Goal: Task Accomplishment & Management: Use online tool/utility

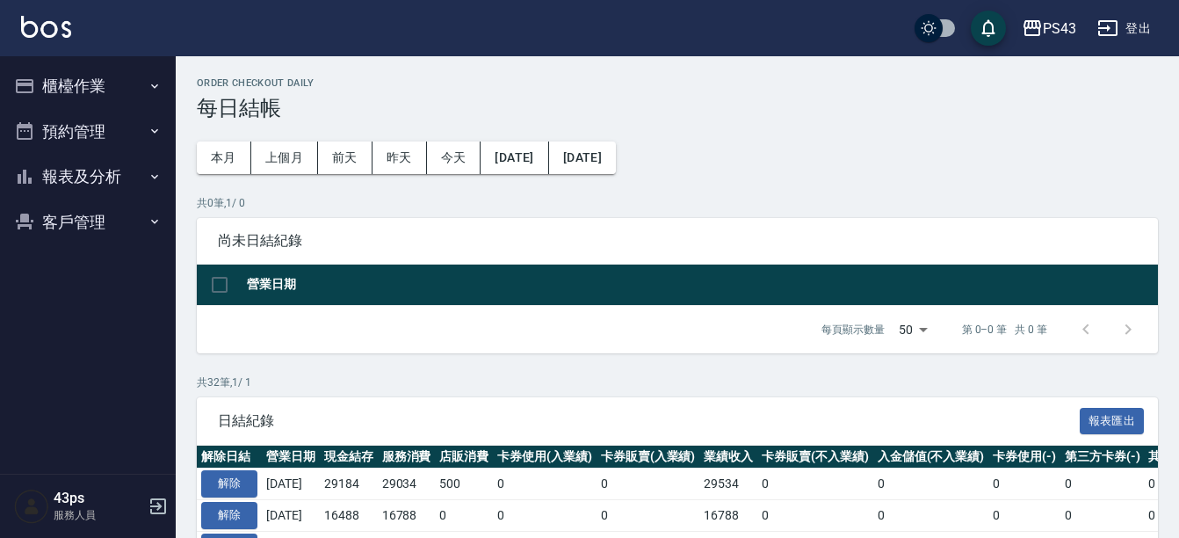
scroll to position [176, 0]
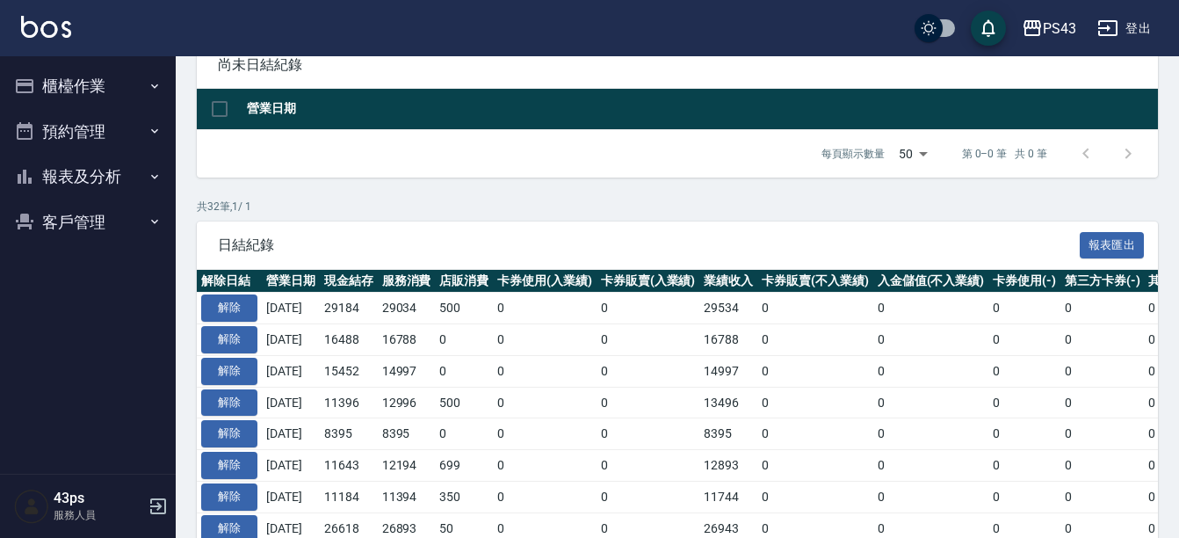
click at [158, 170] on icon "button" at bounding box center [155, 177] width 14 height 14
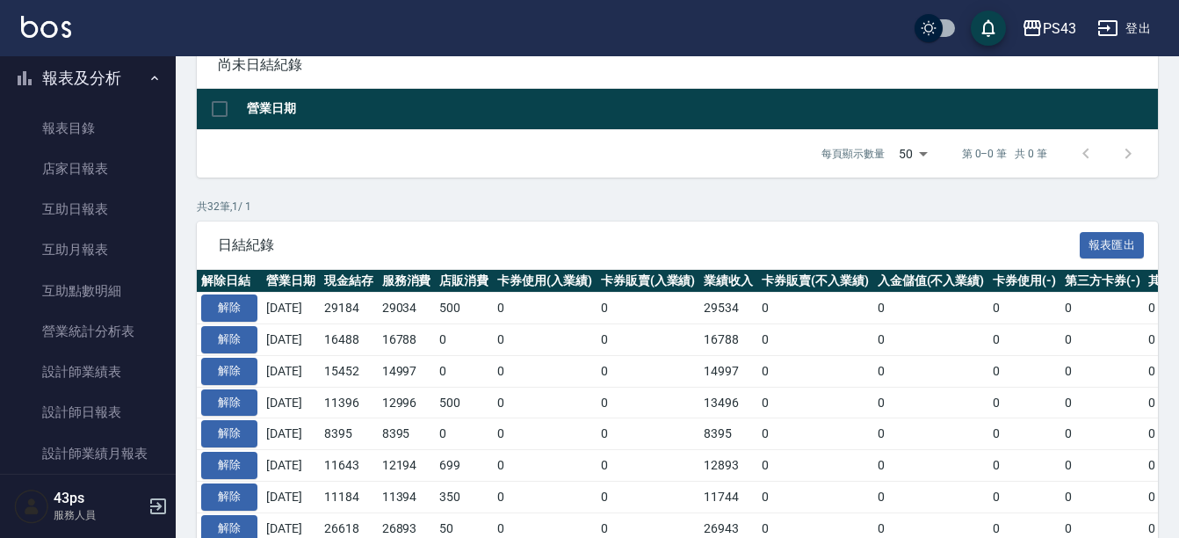
scroll to position [253, 0]
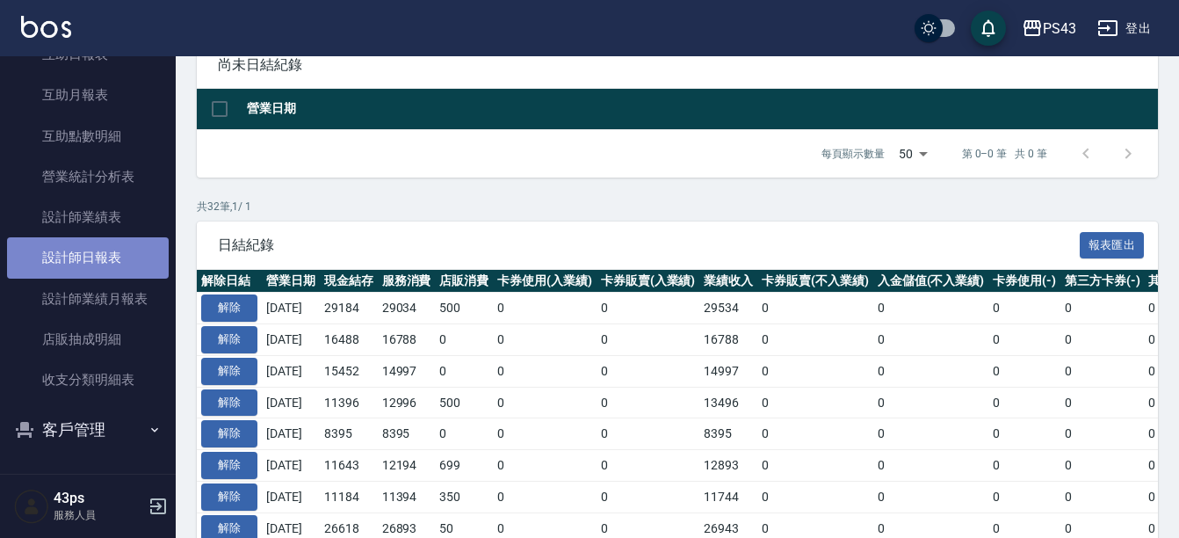
click at [117, 243] on link "設計師日報表" at bounding box center [88, 257] width 162 height 40
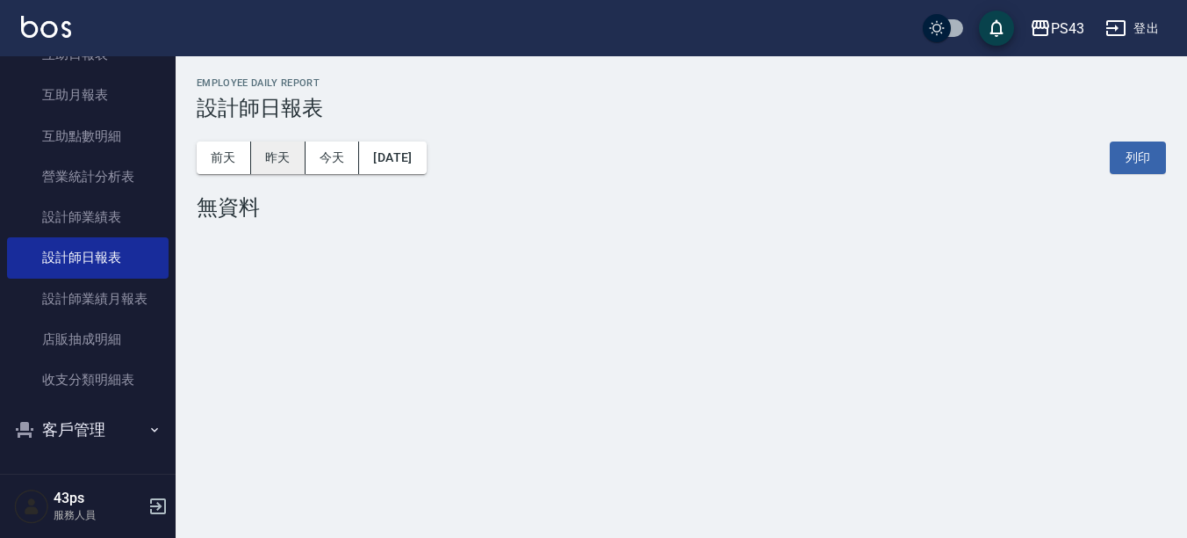
click at [298, 148] on button "昨天" at bounding box center [278, 157] width 54 height 32
